Goal: Task Accomplishment & Management: Use online tool/utility

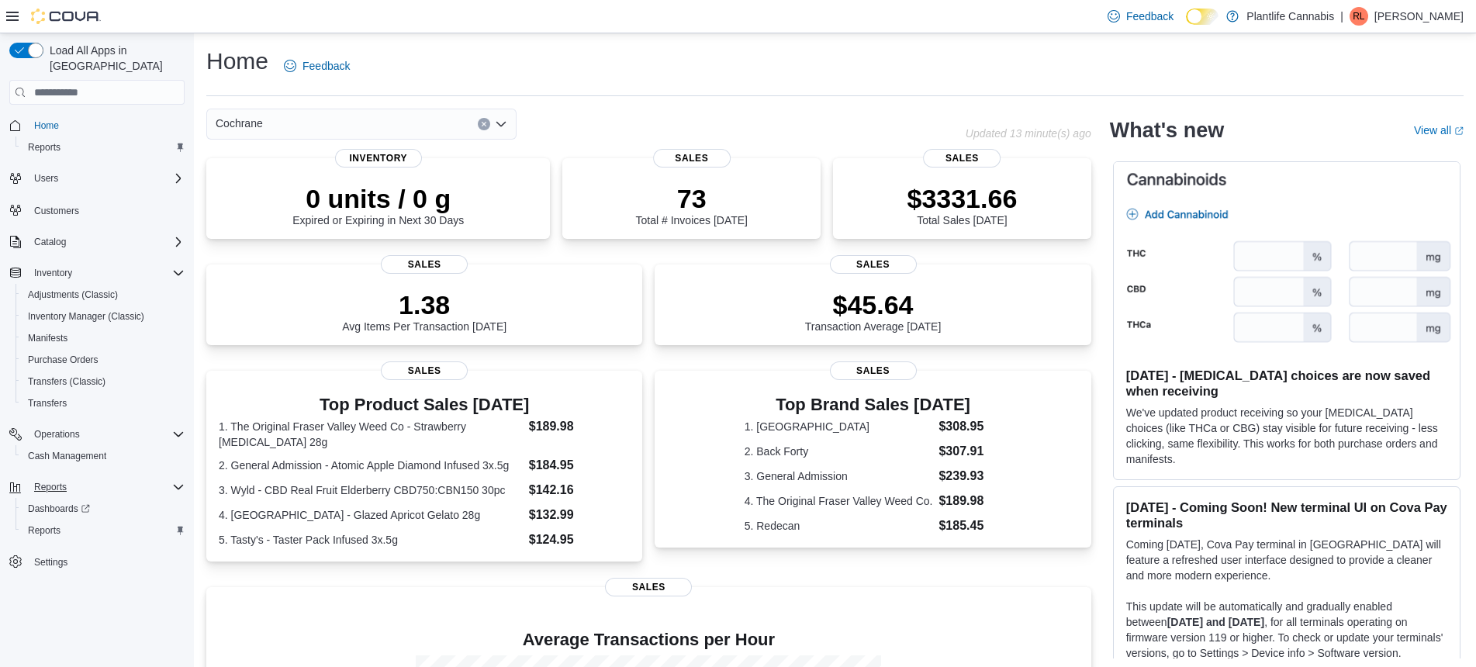
scroll to position [255, 0]
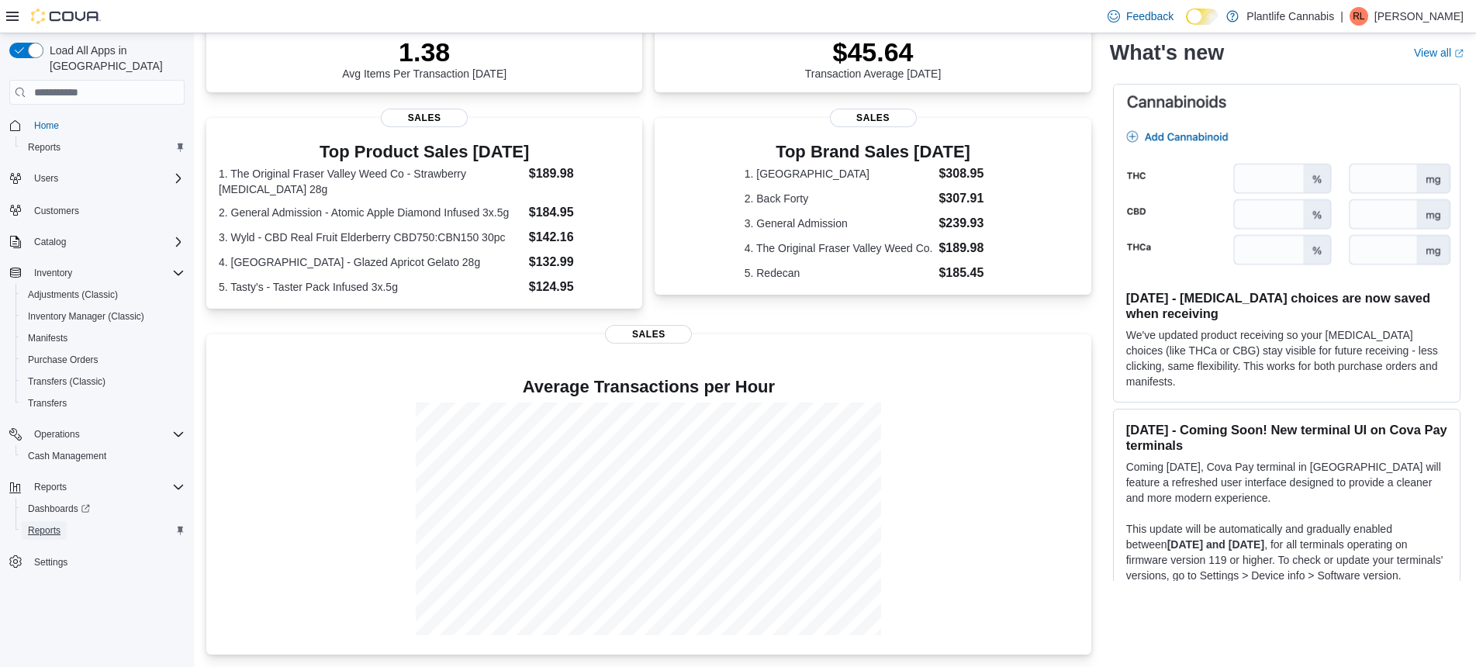
click at [44, 524] on span "Reports" at bounding box center [44, 530] width 33 height 12
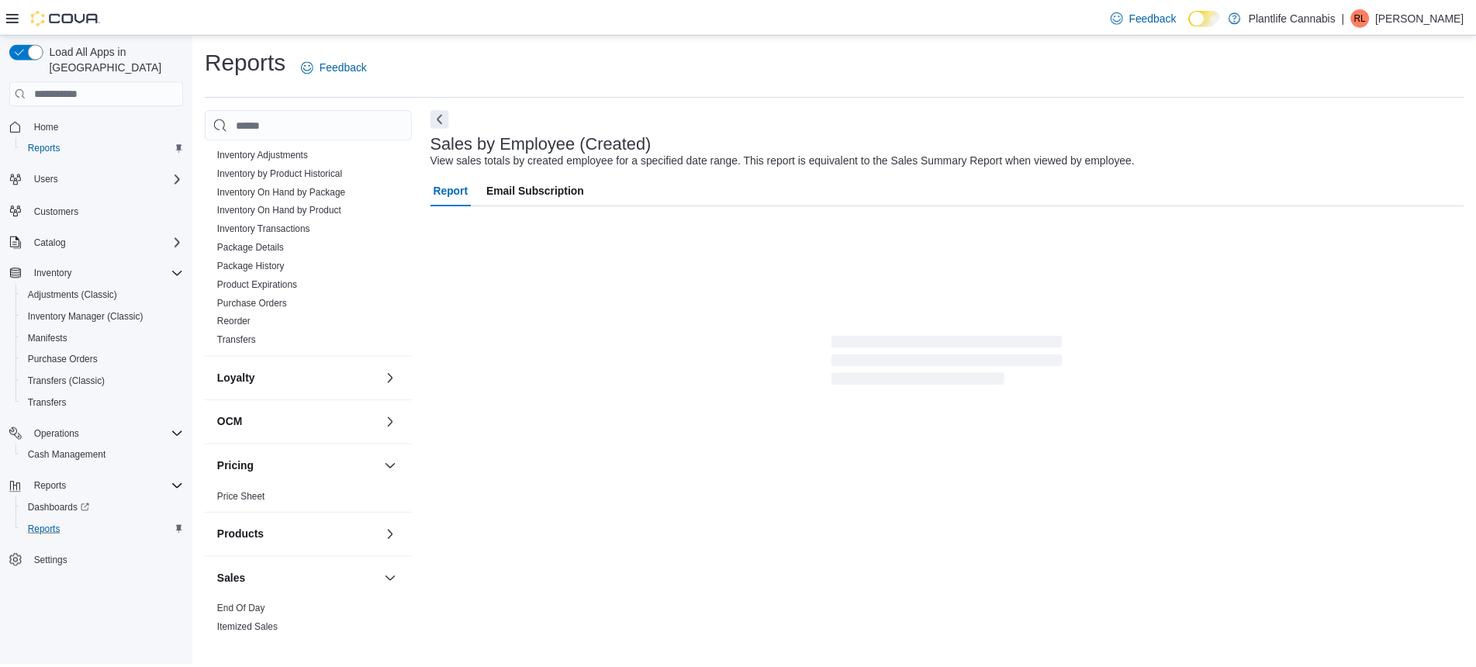
scroll to position [708, 0]
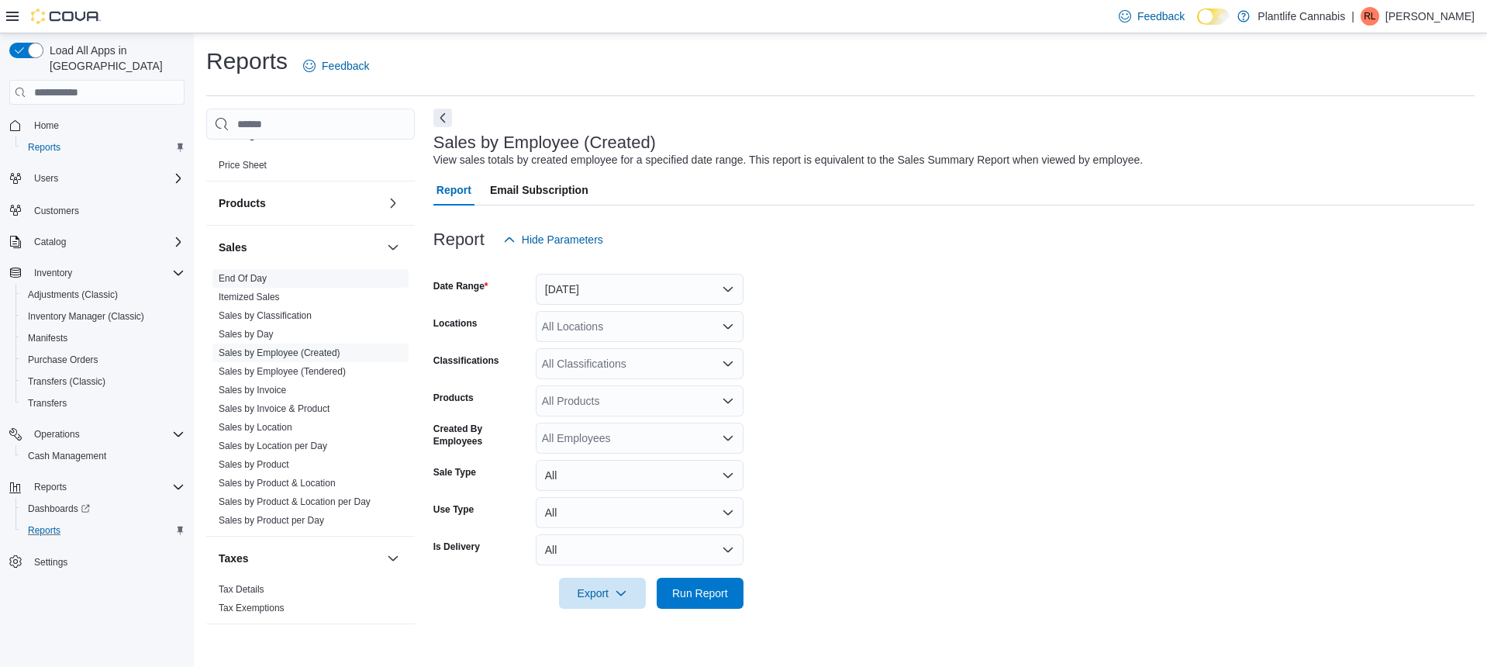
click at [261, 279] on link "End Of Day" at bounding box center [243, 278] width 48 height 11
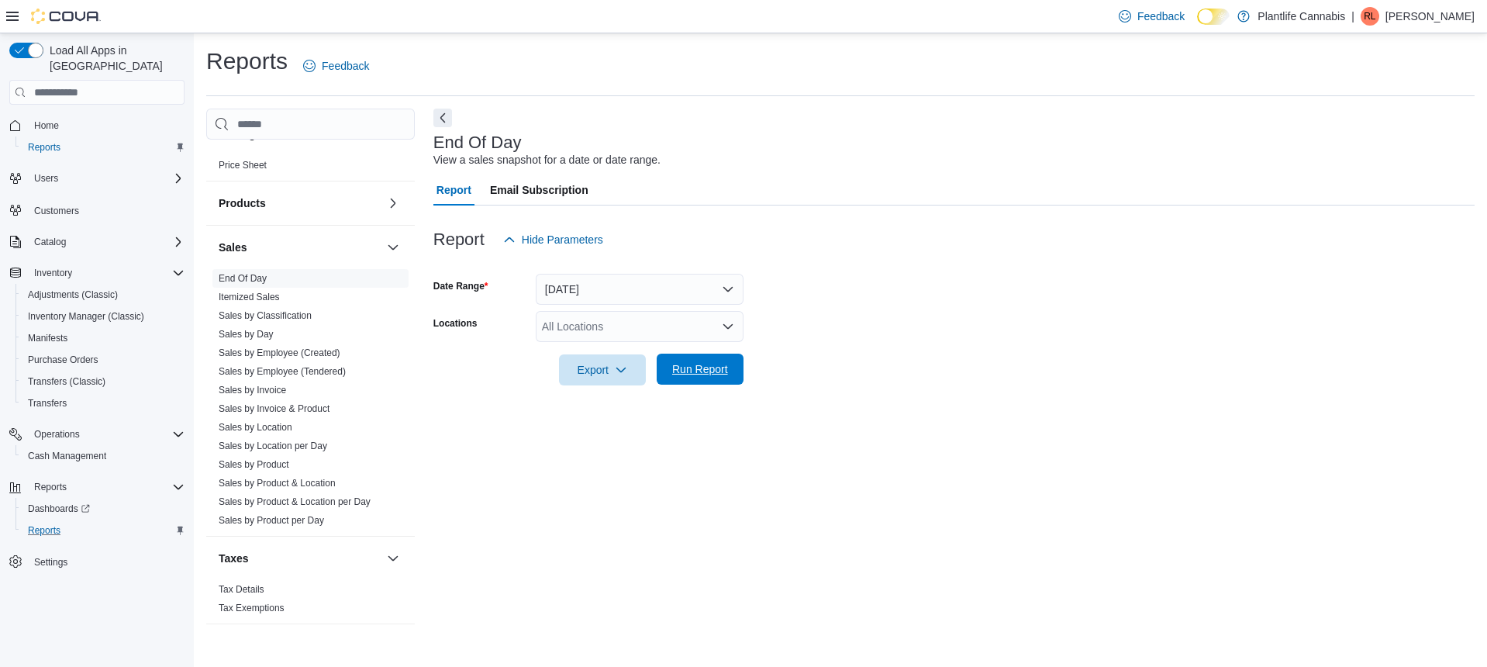
click at [720, 364] on span "Run Report" at bounding box center [700, 369] width 56 height 16
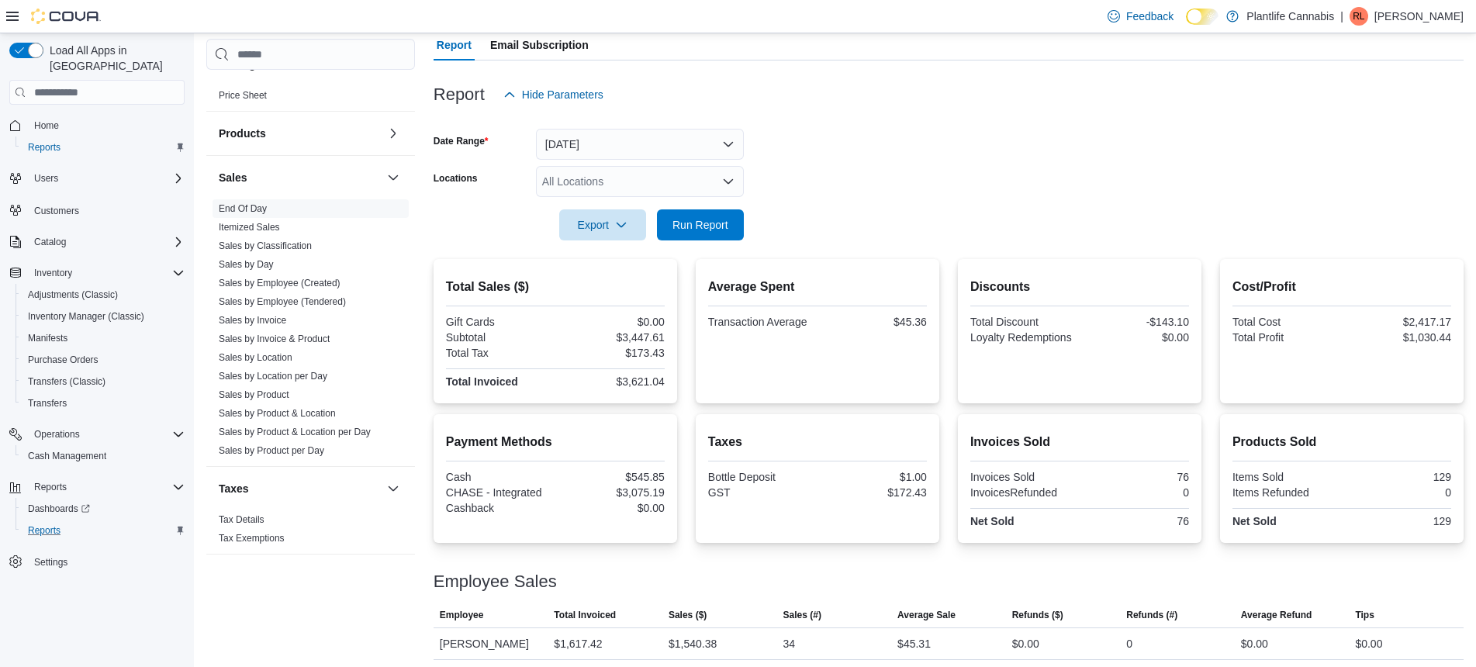
scroll to position [214, 0]
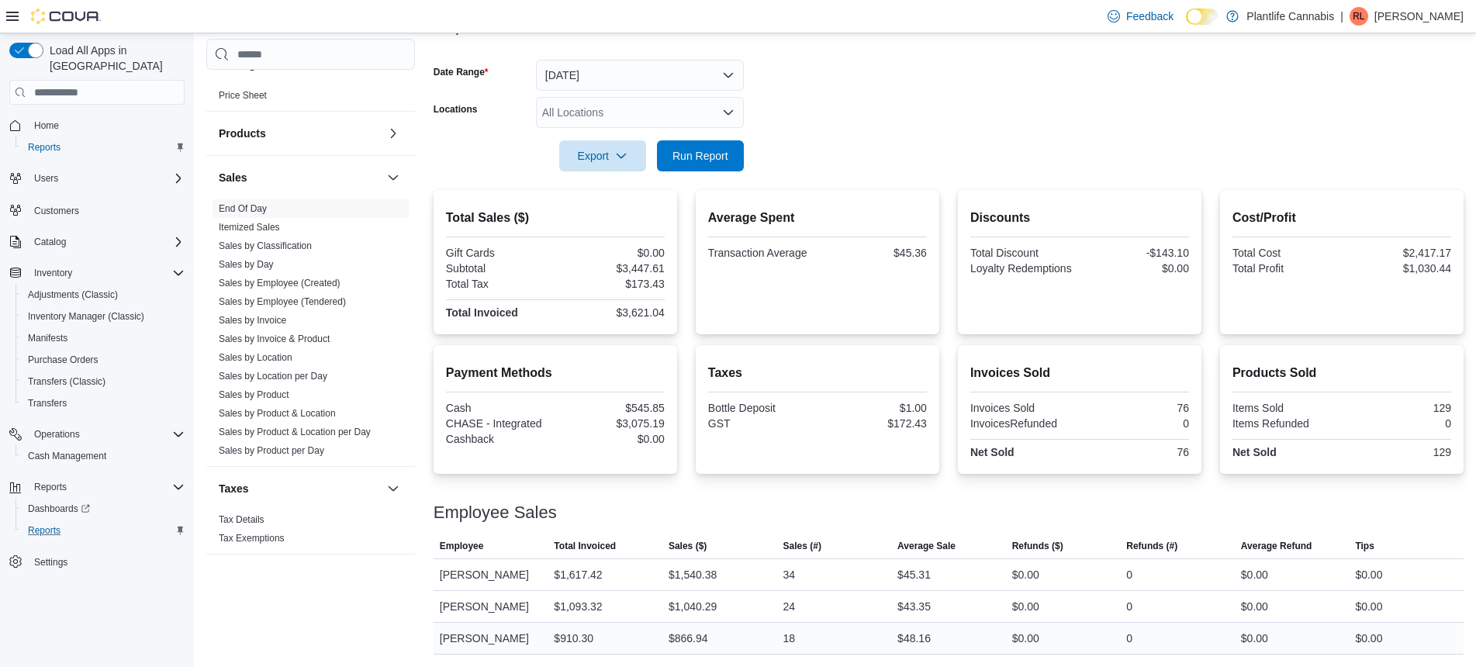
click at [702, 633] on div "$866.94" at bounding box center [688, 638] width 40 height 19
copy div "866.94"
click at [711, 575] on div "$1,540.38" at bounding box center [692, 574] width 48 height 19
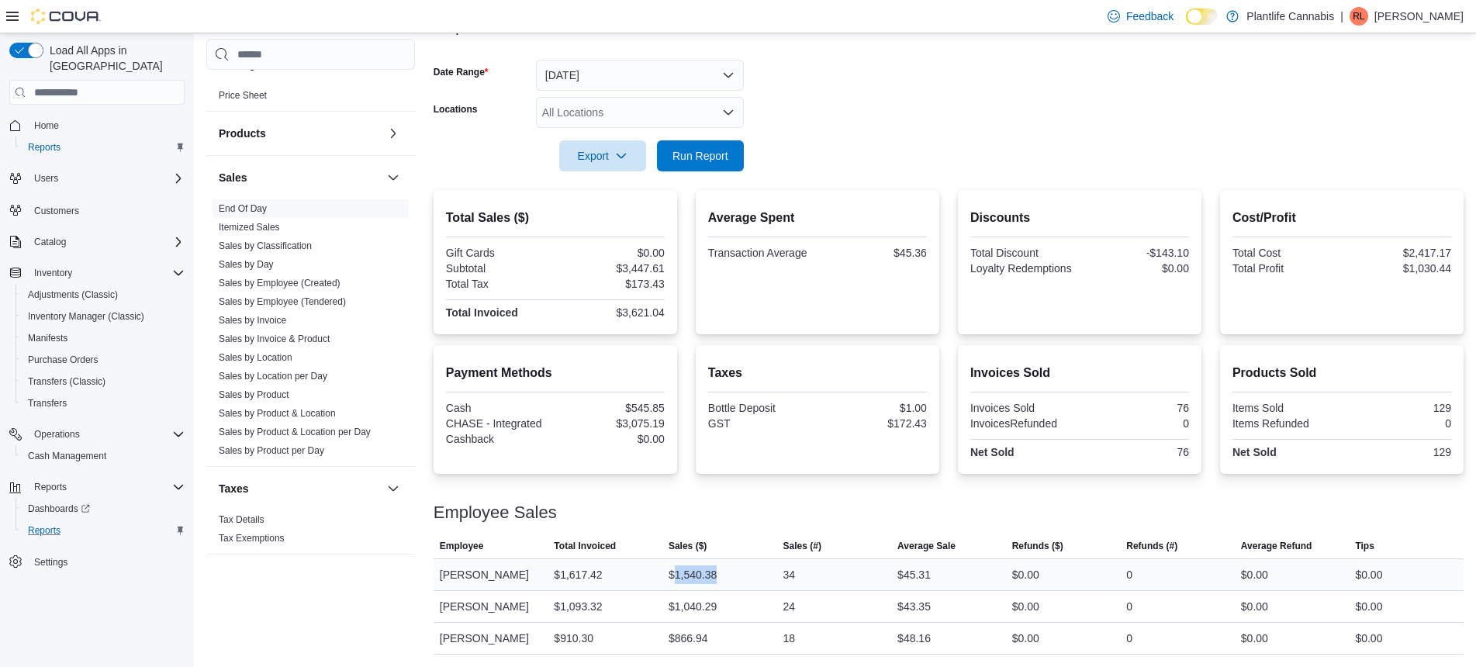
copy div "1,540.38"
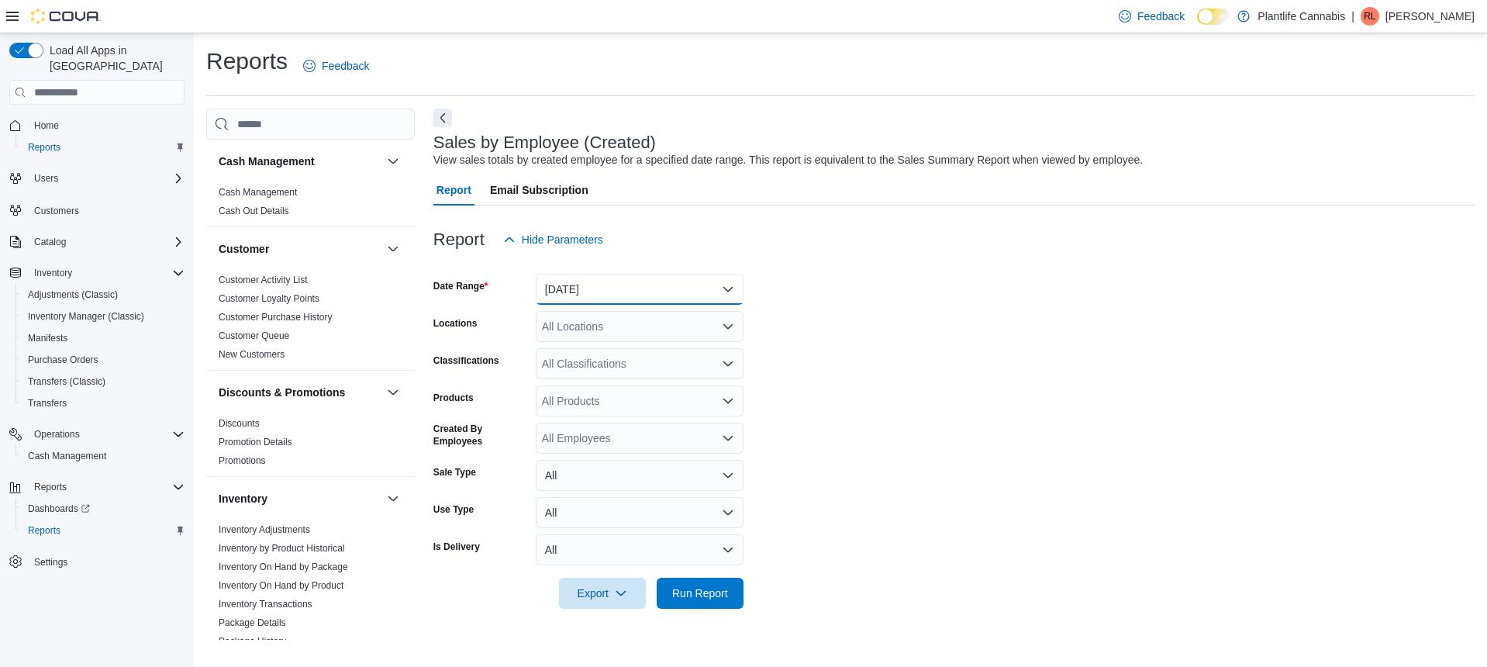
click at [642, 292] on button "[DATE]" at bounding box center [640, 289] width 208 height 31
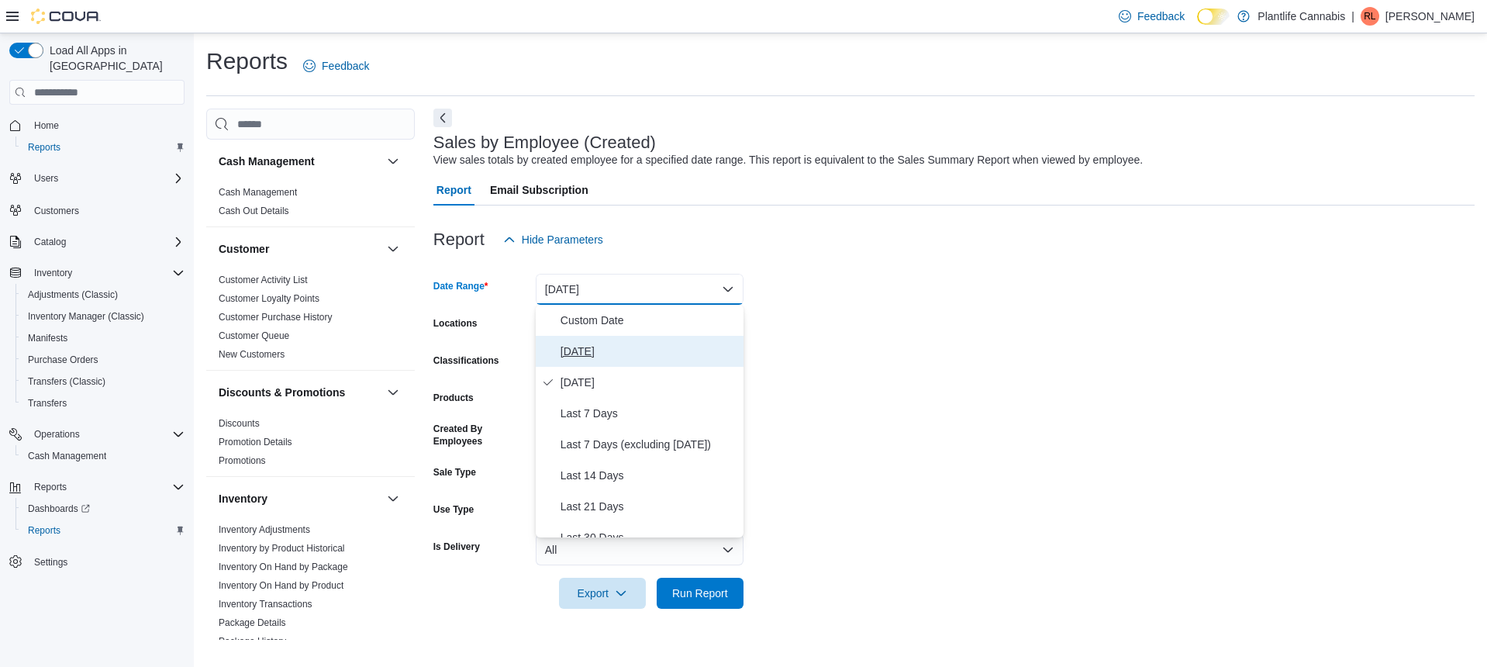
click at [584, 347] on span "[DATE]" at bounding box center [649, 351] width 177 height 19
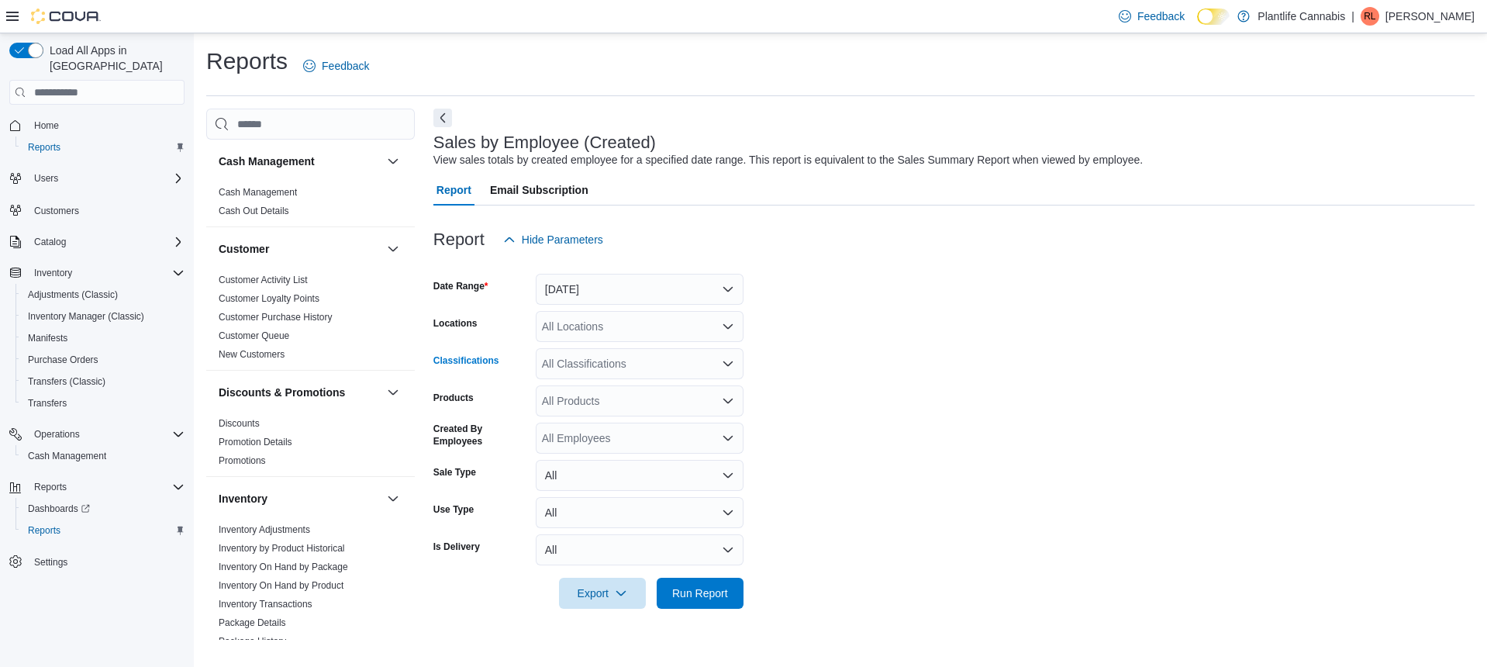
click at [585, 371] on div "All Classifications" at bounding box center [640, 363] width 208 height 31
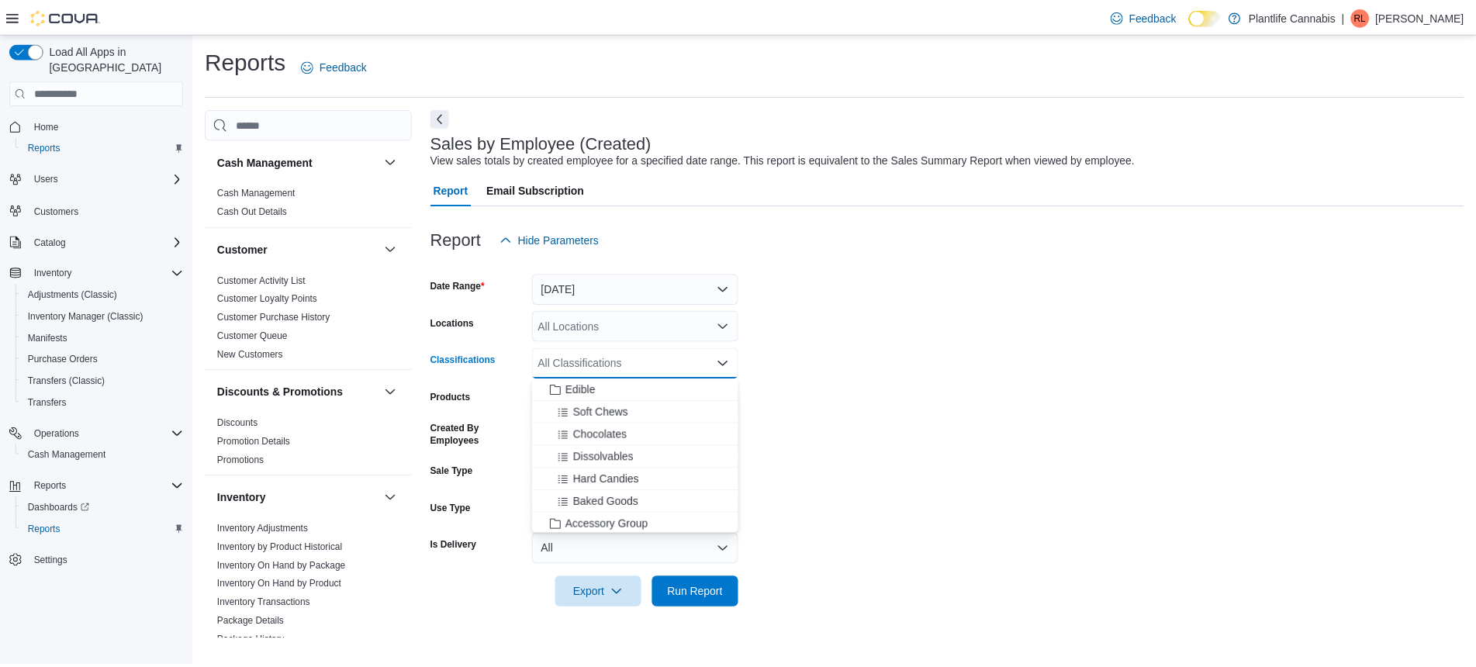
scroll to position [106, 0]
click at [616, 516] on button "Accessory Group" at bounding box center [640, 509] width 208 height 22
click at [716, 592] on span "Run Report" at bounding box center [700, 593] width 56 height 16
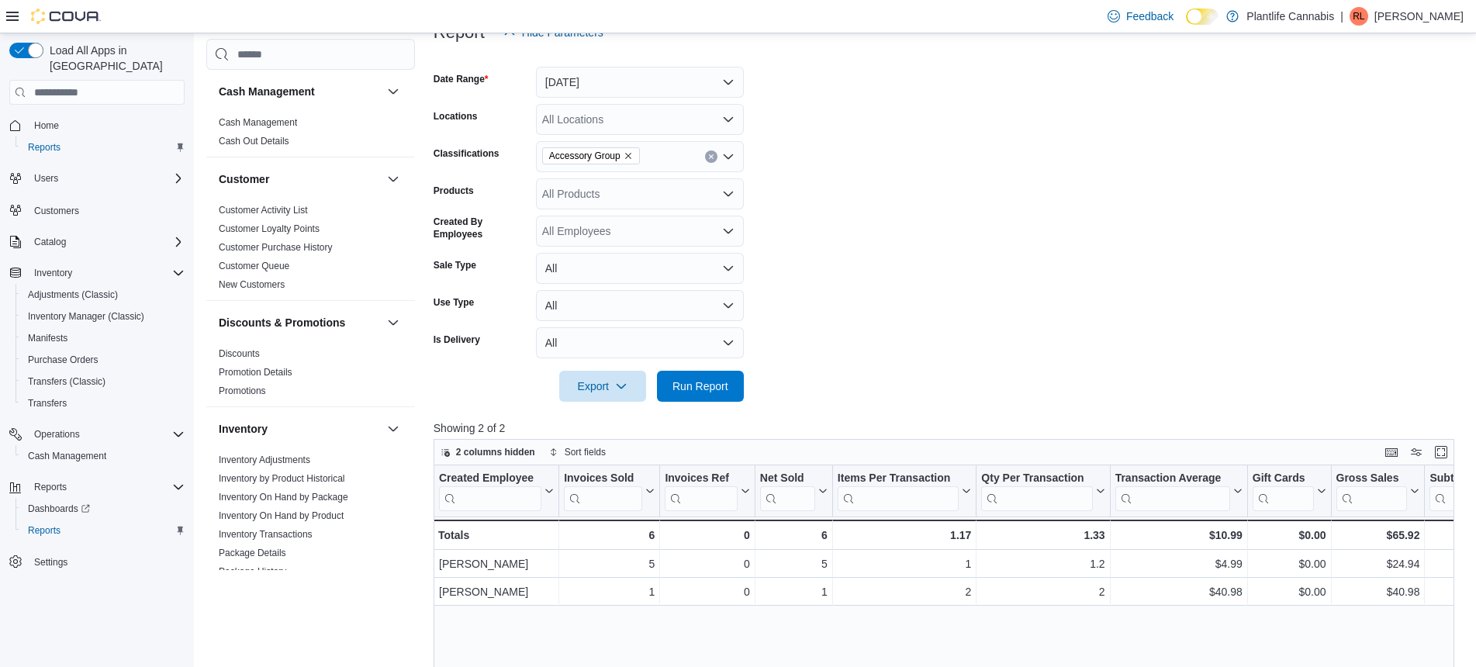
scroll to position [416, 0]
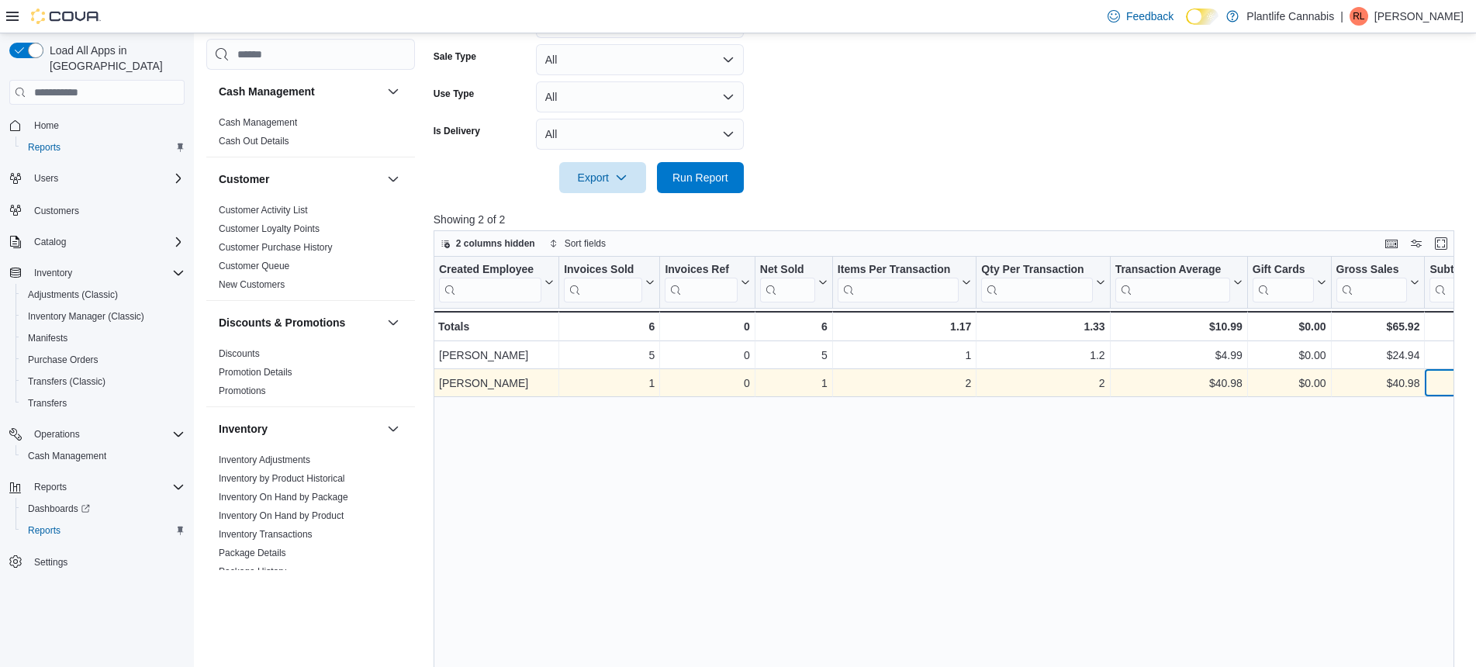
click at [1450, 386] on div "$40.98" at bounding box center [1462, 383] width 67 height 19
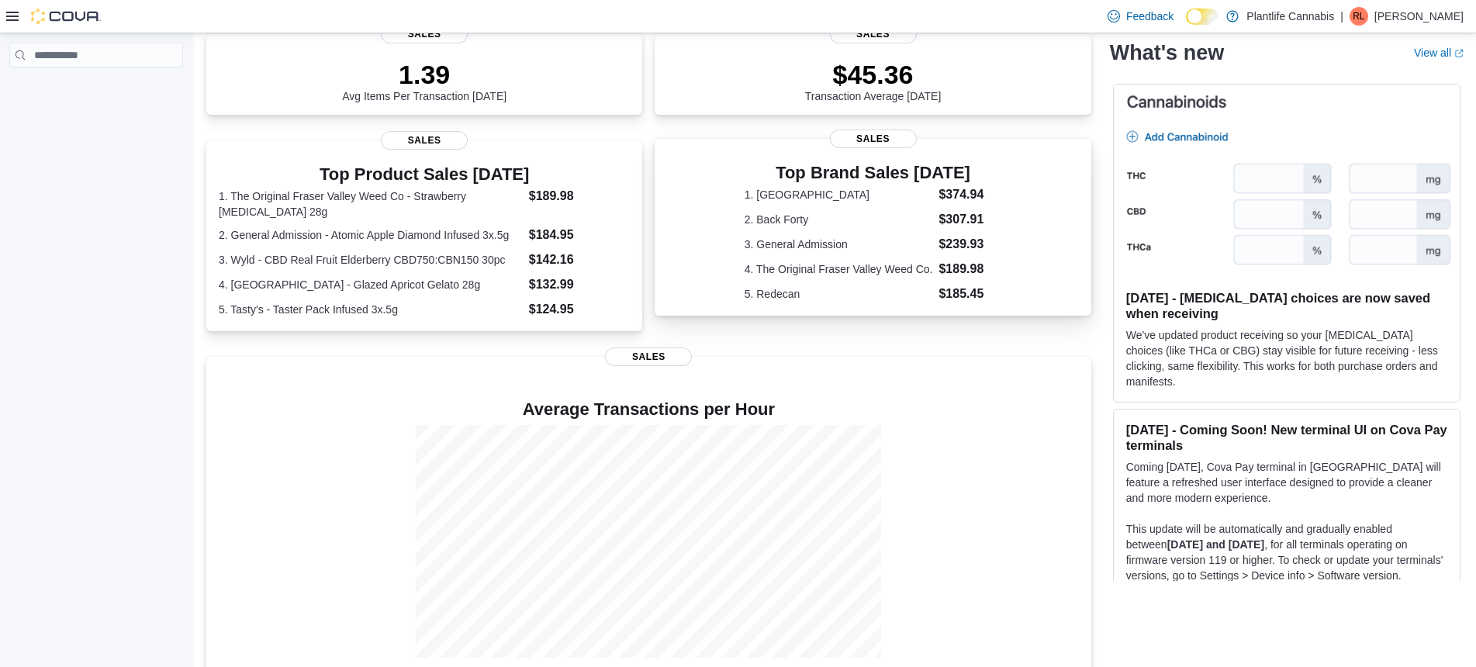
scroll to position [255, 0]
